Goal: Information Seeking & Learning: Learn about a topic

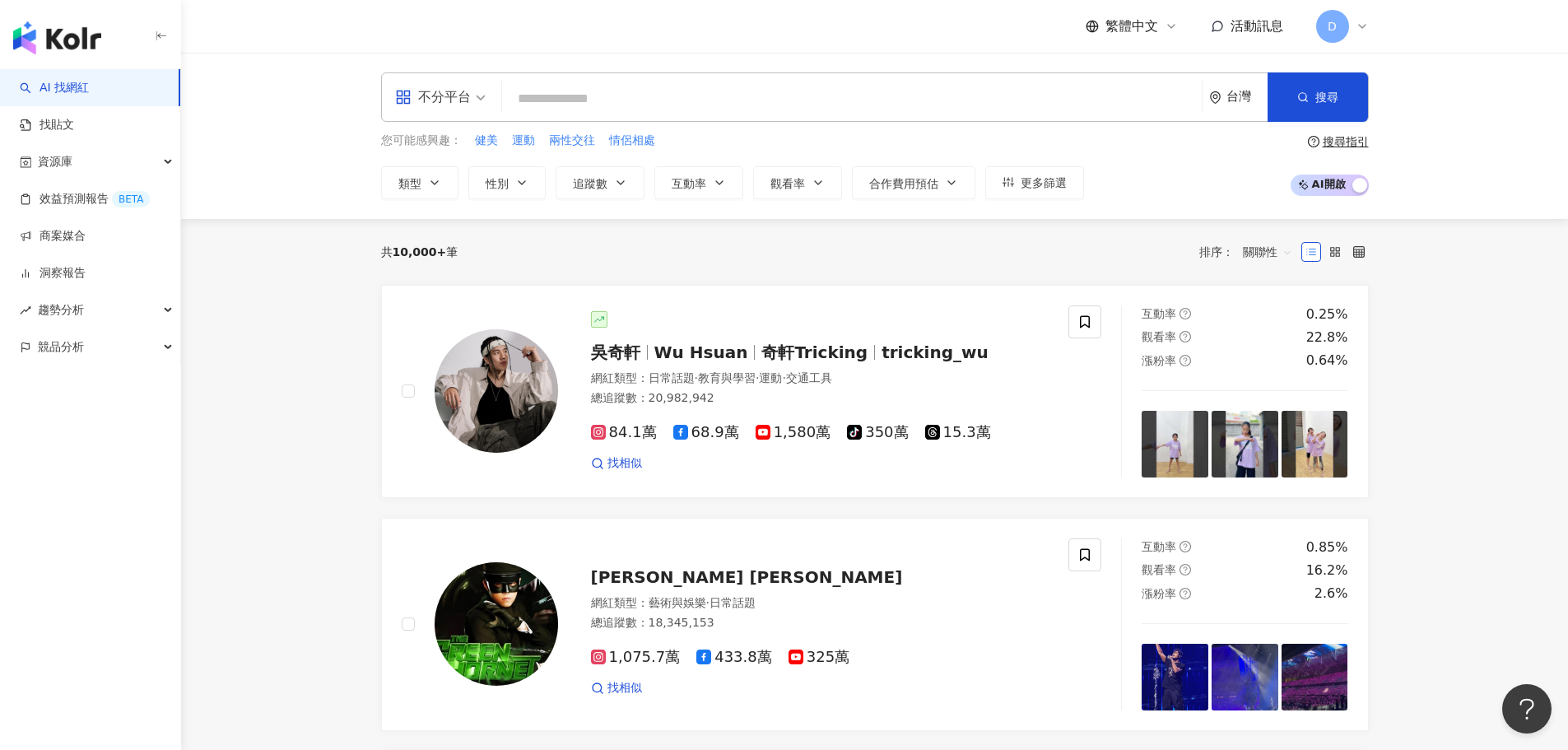
click at [276, 107] on div "不分平台 台灣 搜尋 您可能感興趣： 健美 運動 兩性交往 情侶相處 類型 性別 追蹤數 互動率 觀看率 合作費用預估 更多篩選 搜尋指引 AI 開啟 AI …" at bounding box center [874, 135] width 1387 height 166
